Goal: Navigation & Orientation: Find specific page/section

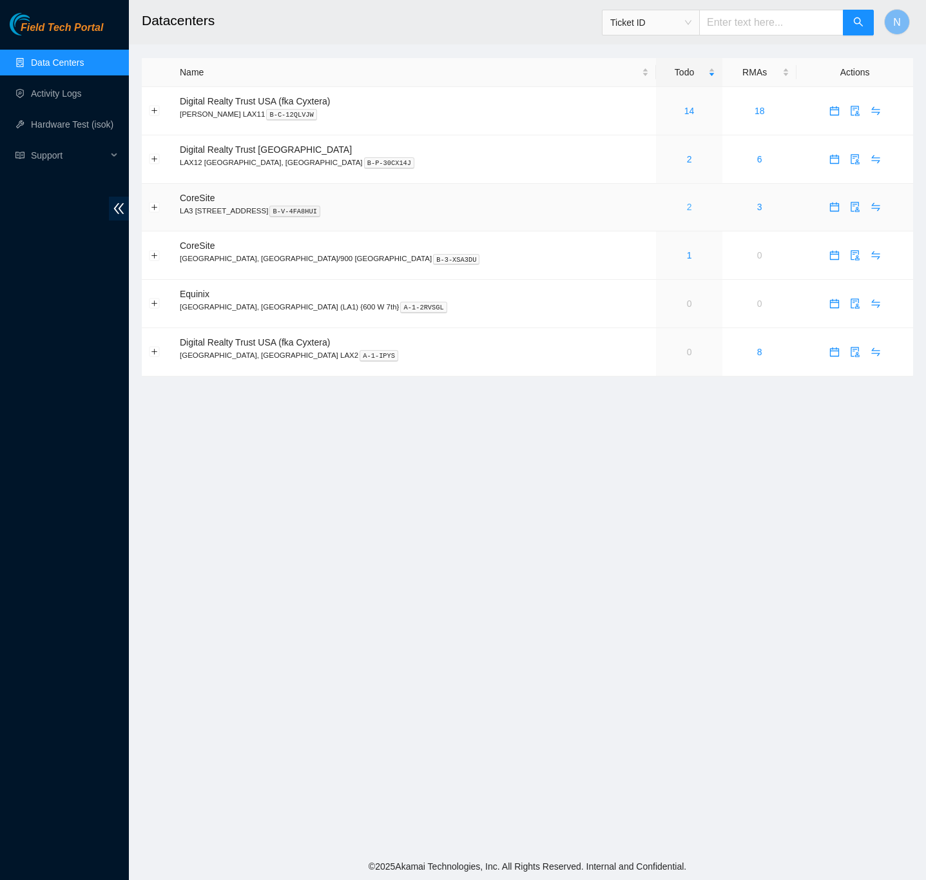
click at [687, 211] on link "2" at bounding box center [689, 207] width 5 height 10
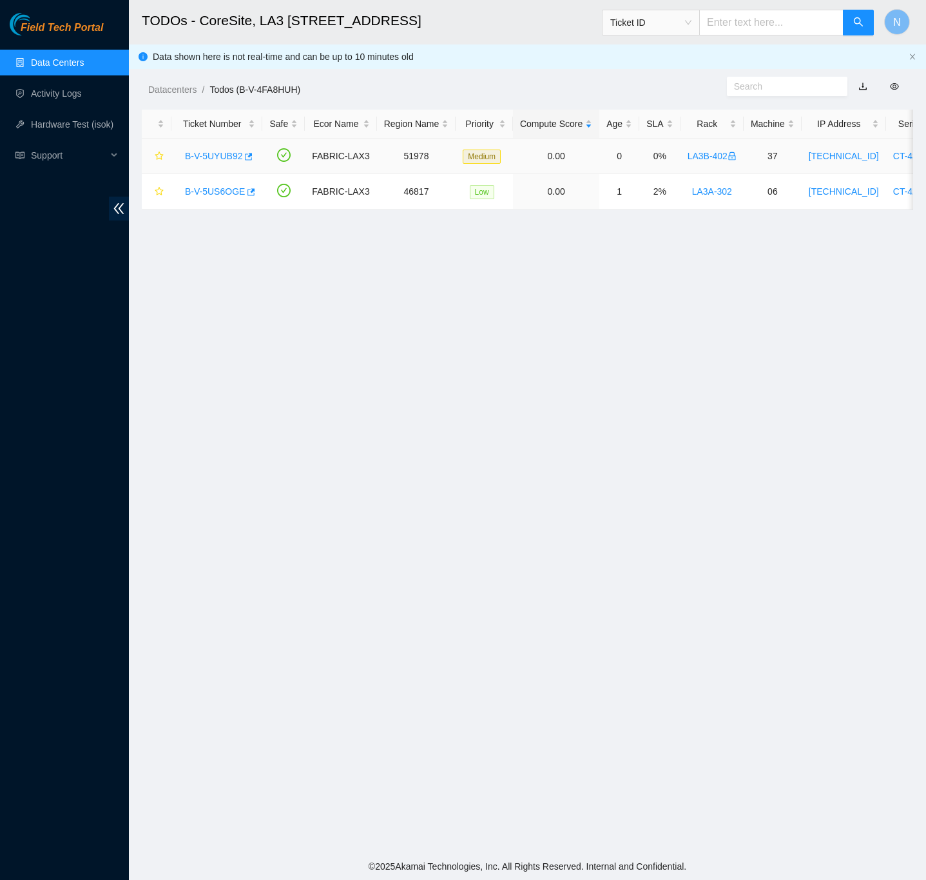
click at [203, 153] on link "B-V-5UYUB92" at bounding box center [213, 156] width 57 height 10
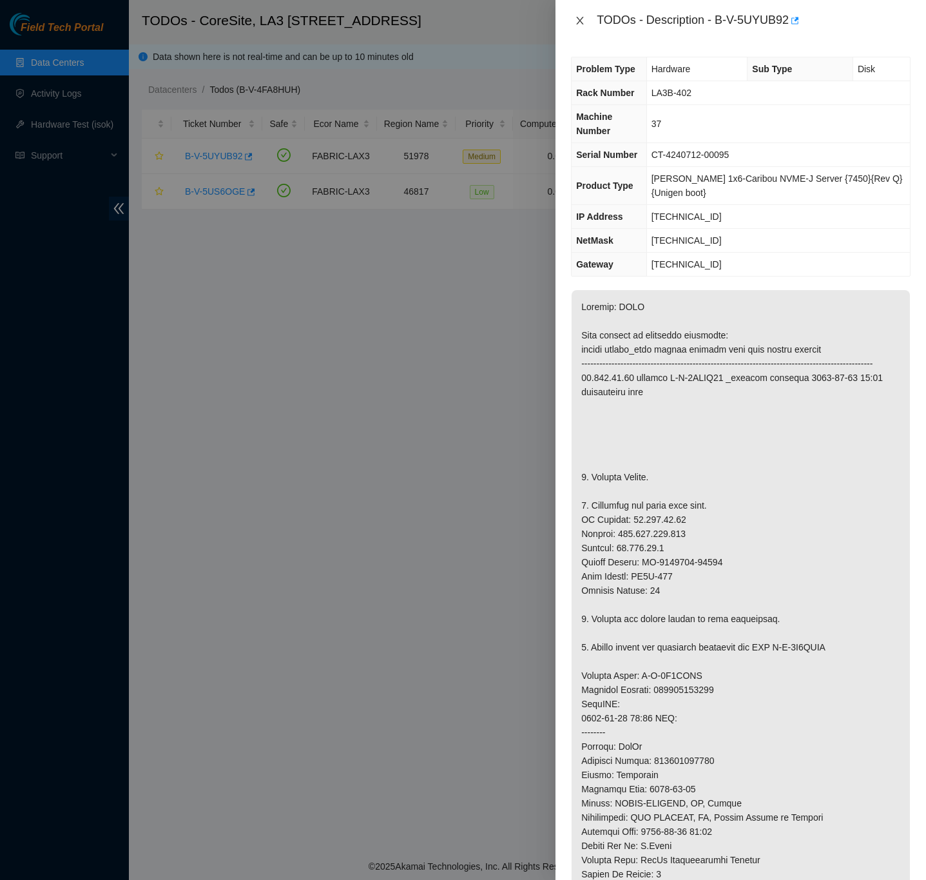
click at [578, 18] on icon "close" at bounding box center [580, 20] width 10 height 10
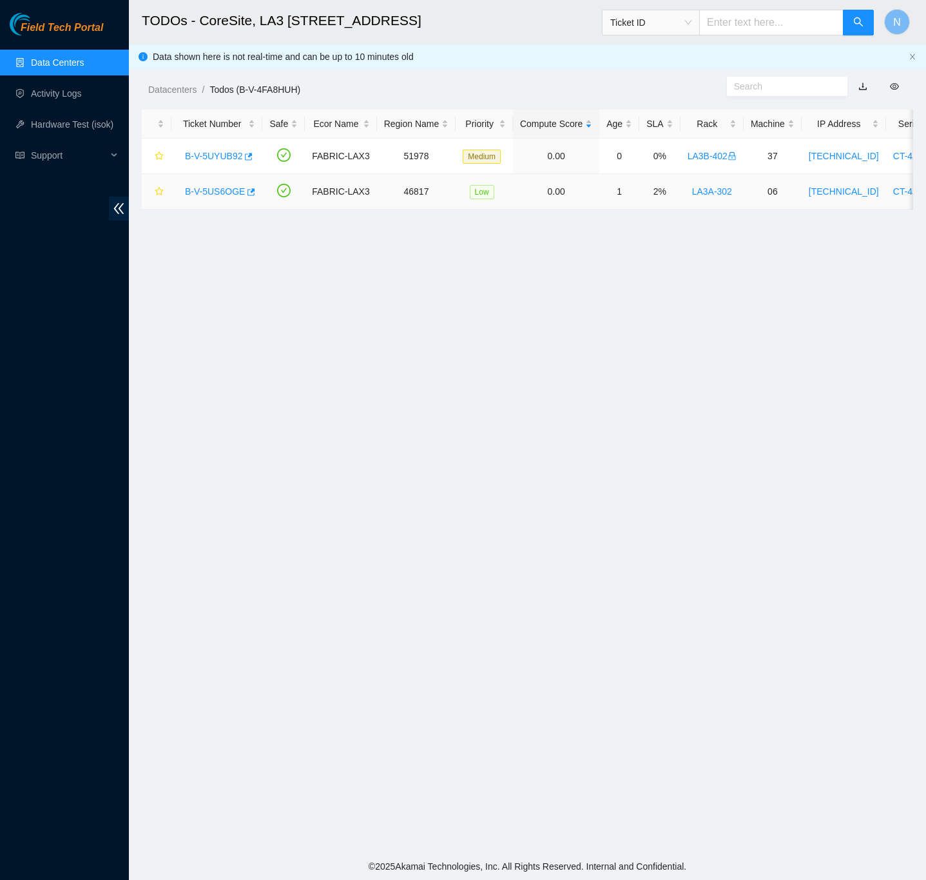
click at [225, 186] on link "B-V-5US6OGE" at bounding box center [215, 191] width 60 height 10
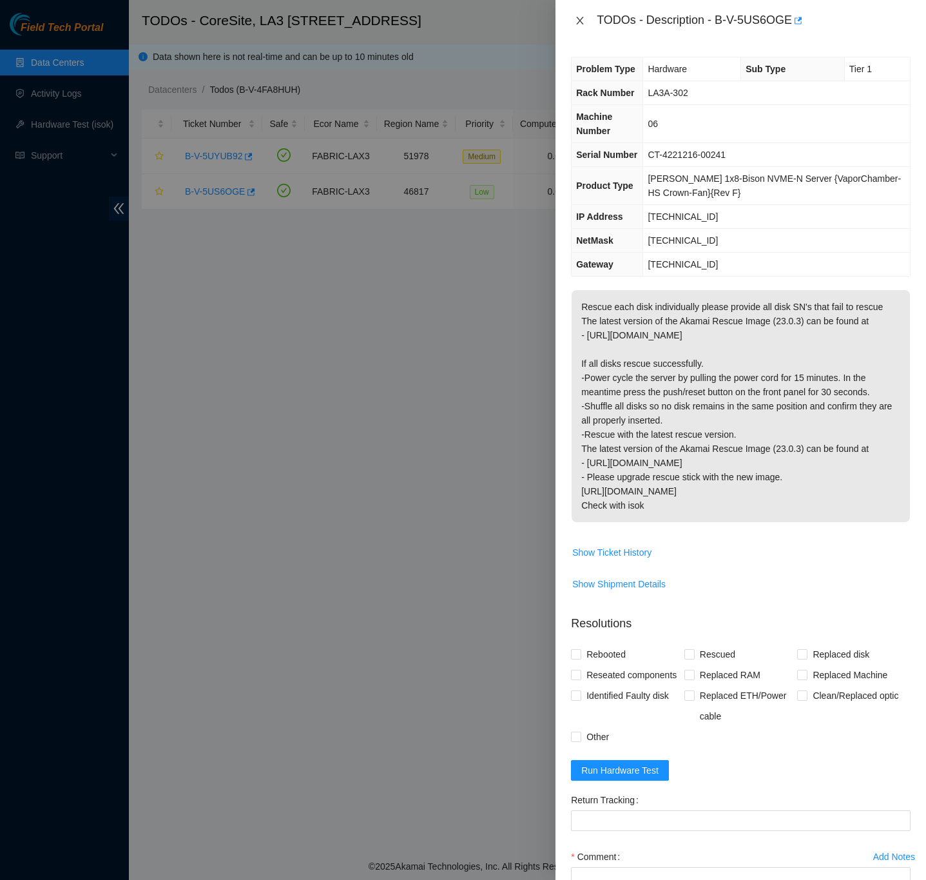
click at [580, 21] on icon "close" at bounding box center [580, 21] width 7 height 8
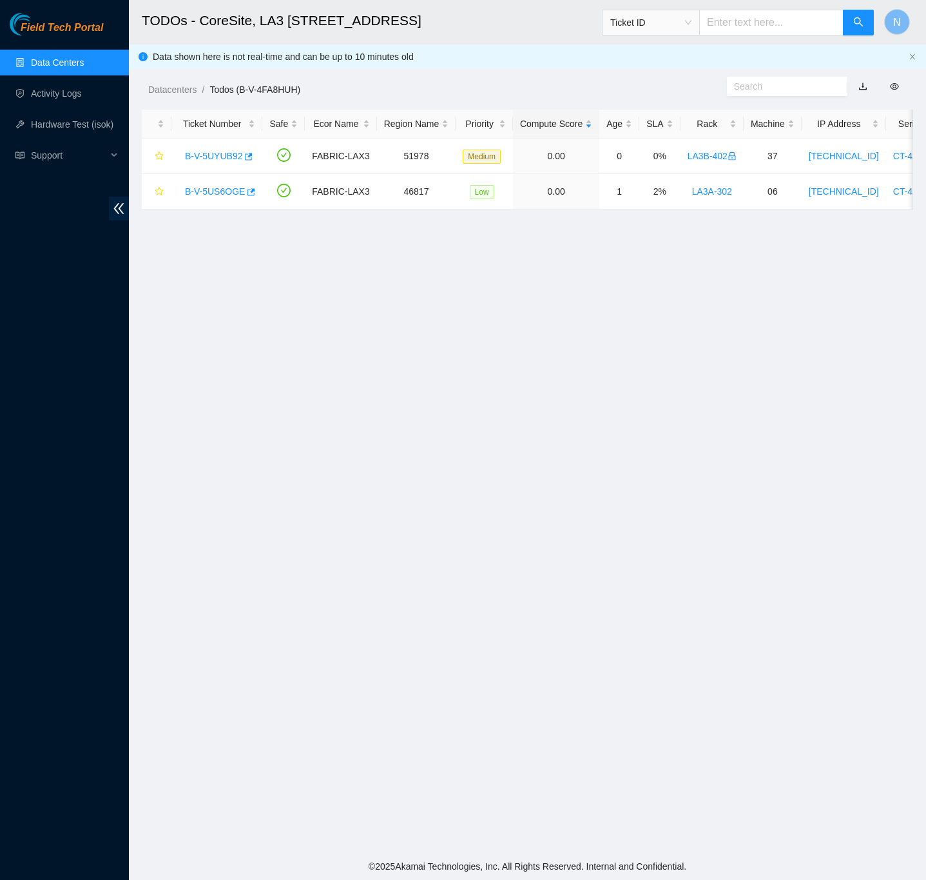
click at [68, 57] on link "Data Centers" at bounding box center [57, 62] width 53 height 10
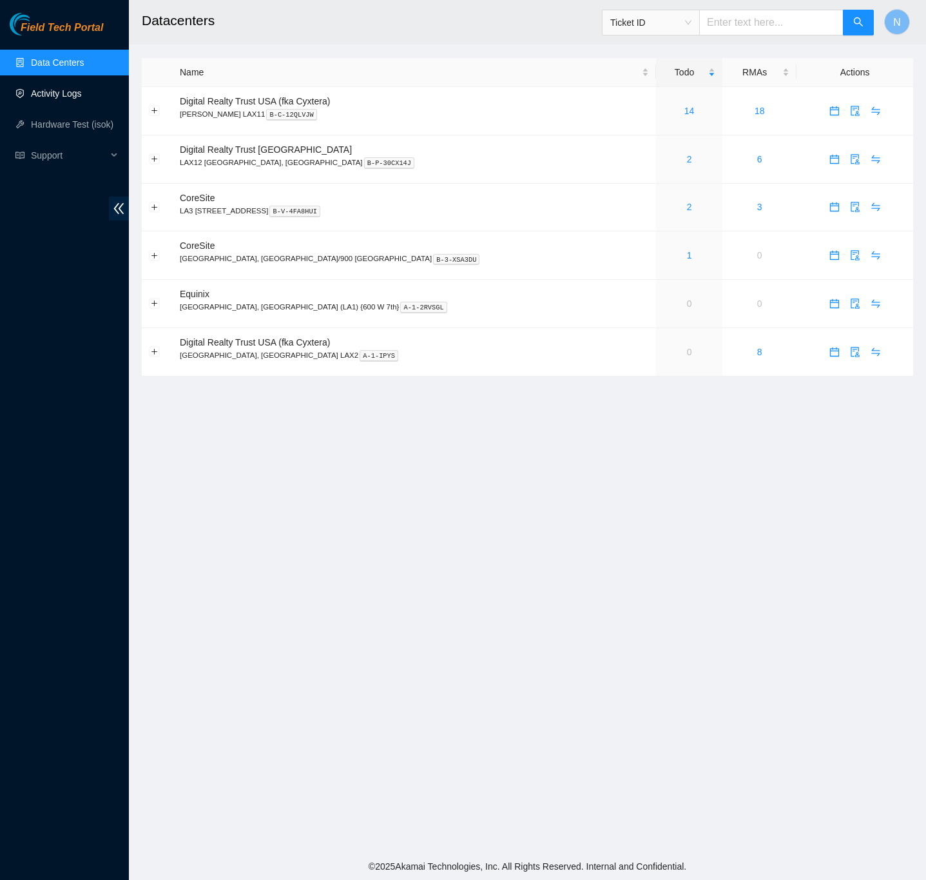
click at [53, 93] on link "Activity Logs" at bounding box center [56, 93] width 51 height 10
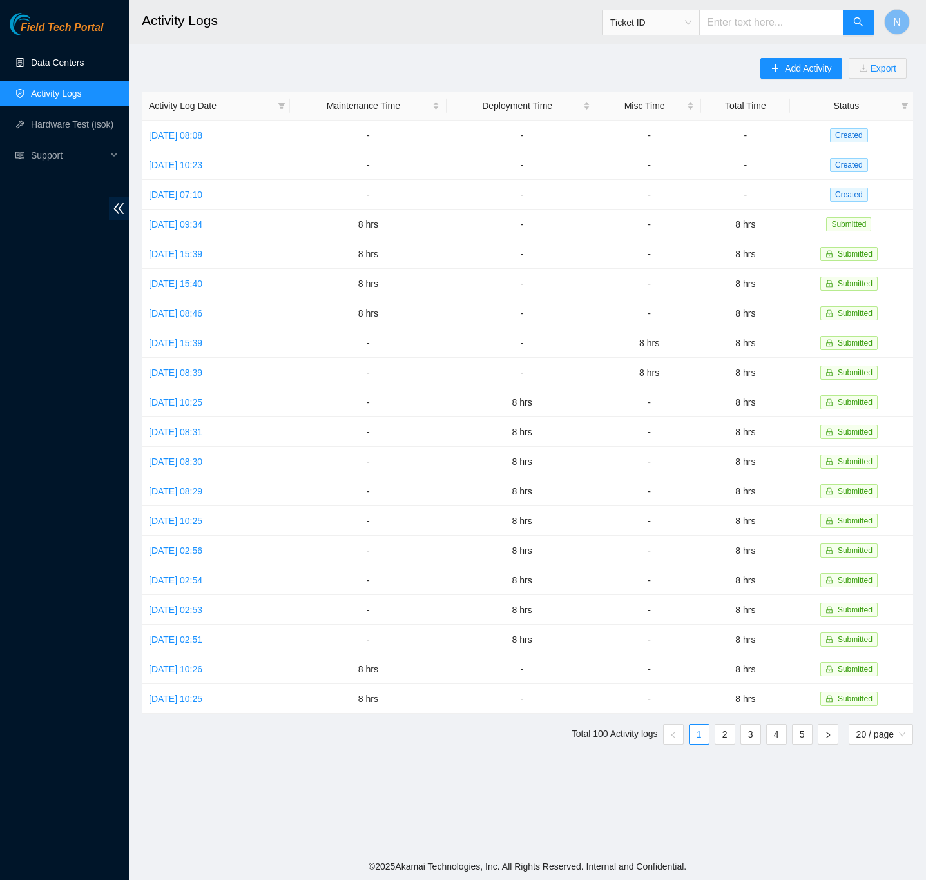
click at [68, 61] on link "Data Centers" at bounding box center [57, 62] width 53 height 10
